Goal: Transaction & Acquisition: Download file/media

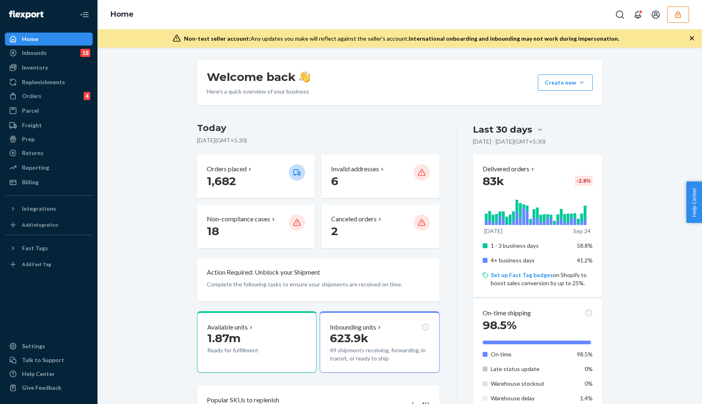
click at [681, 23] on div "Home" at bounding box center [400, 14] width 605 height 29
click at [681, 20] on button "button" at bounding box center [678, 15] width 22 height 16
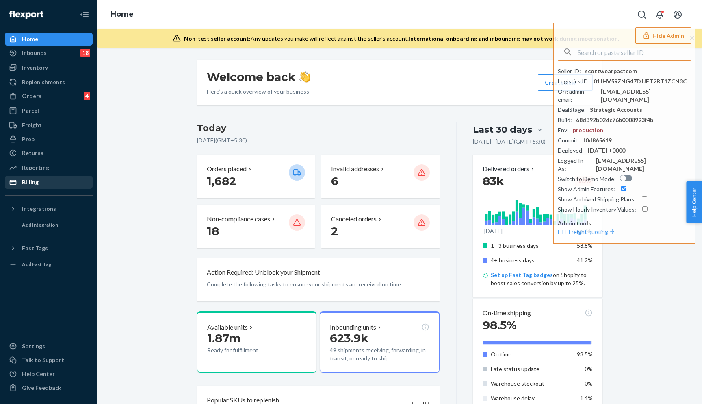
click at [36, 179] on div "Billing" at bounding box center [30, 182] width 17 height 8
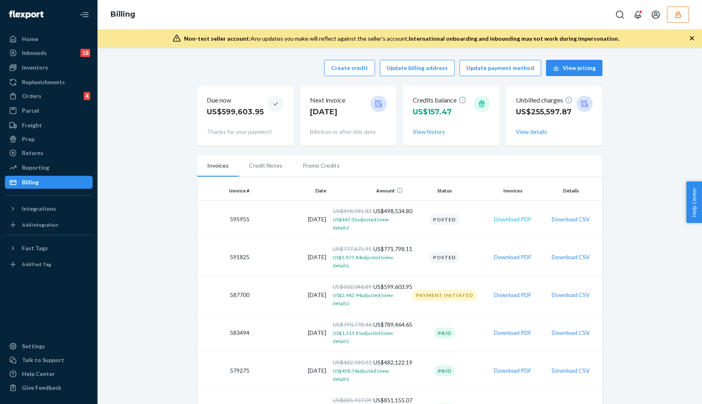
click at [519, 221] on button "Download PDF" at bounding box center [512, 219] width 37 height 8
click at [578, 219] on button "Download CSV" at bounding box center [571, 219] width 38 height 8
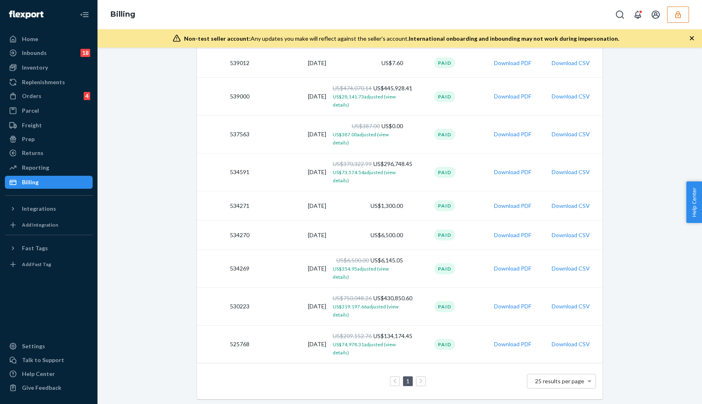
scroll to position [641, 0]
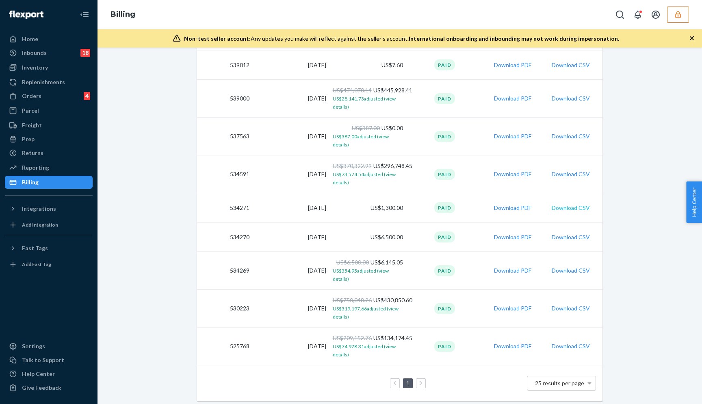
click at [571, 209] on button "Download CSV" at bounding box center [571, 208] width 38 height 8
